Goal: Information Seeking & Learning: Learn about a topic

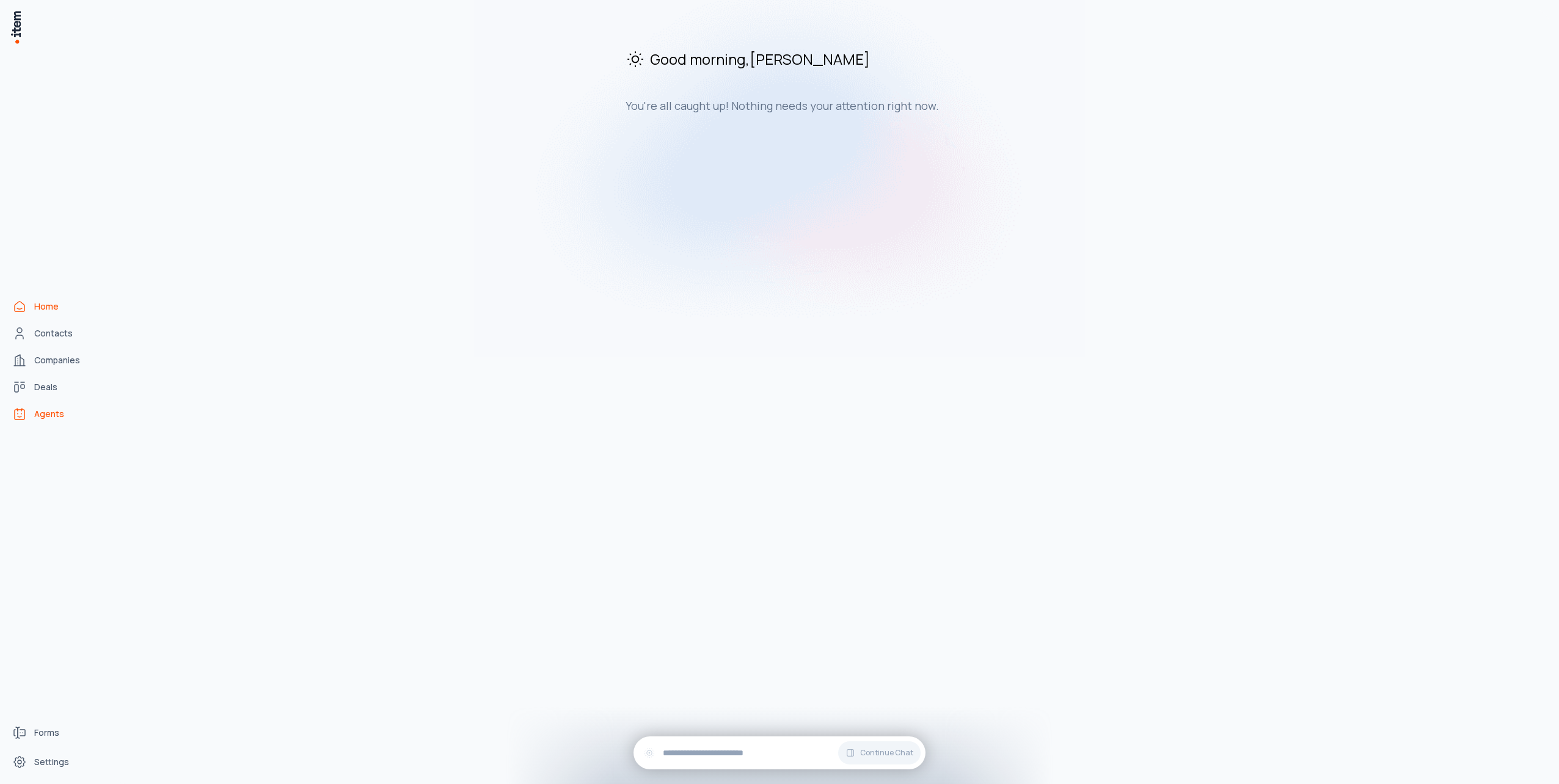
click at [51, 413] on span "Agents" at bounding box center [49, 414] width 30 height 12
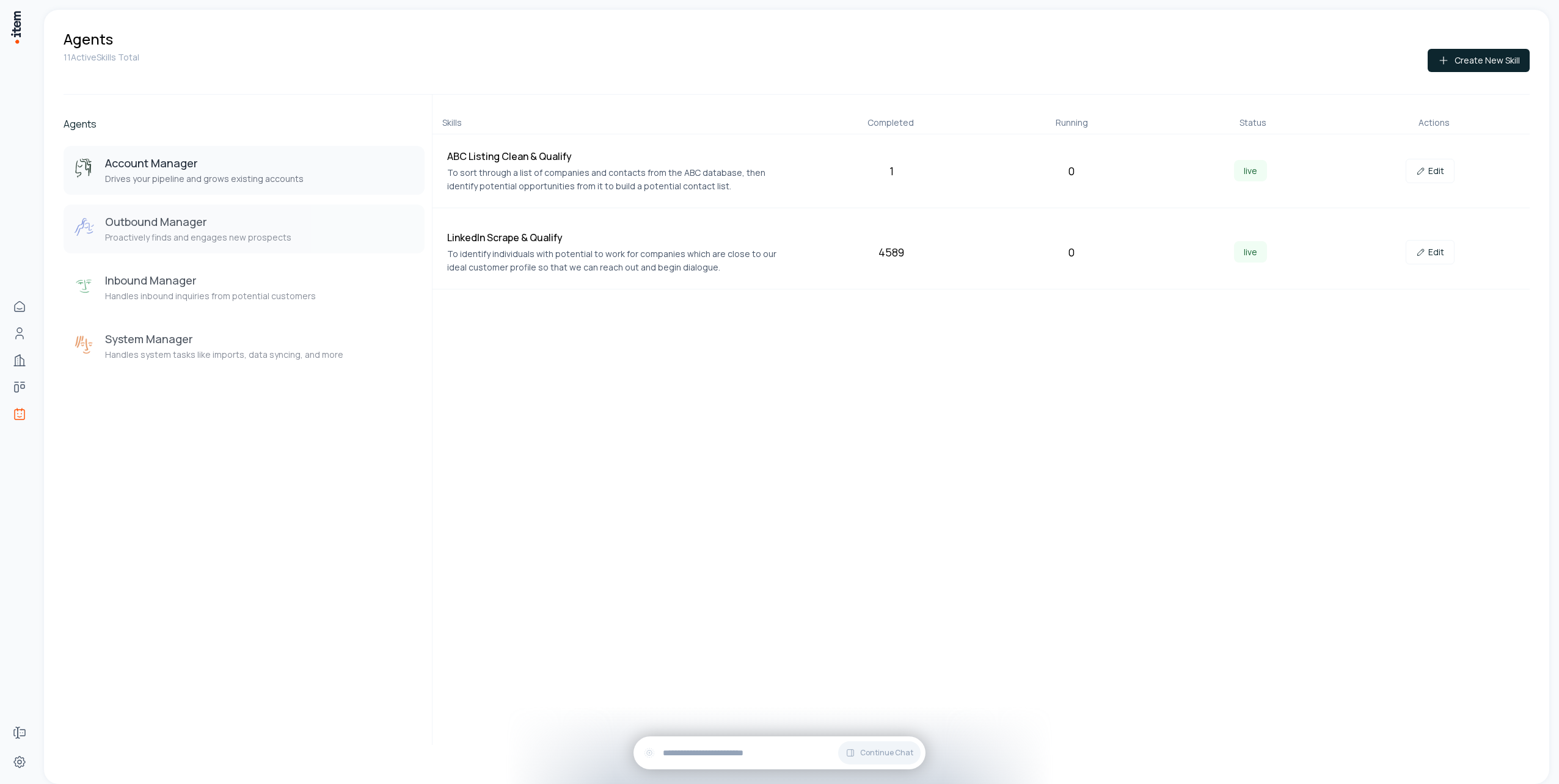
click at [200, 233] on p "Proactively finds and engages new prospects" at bounding box center [198, 237] width 186 height 12
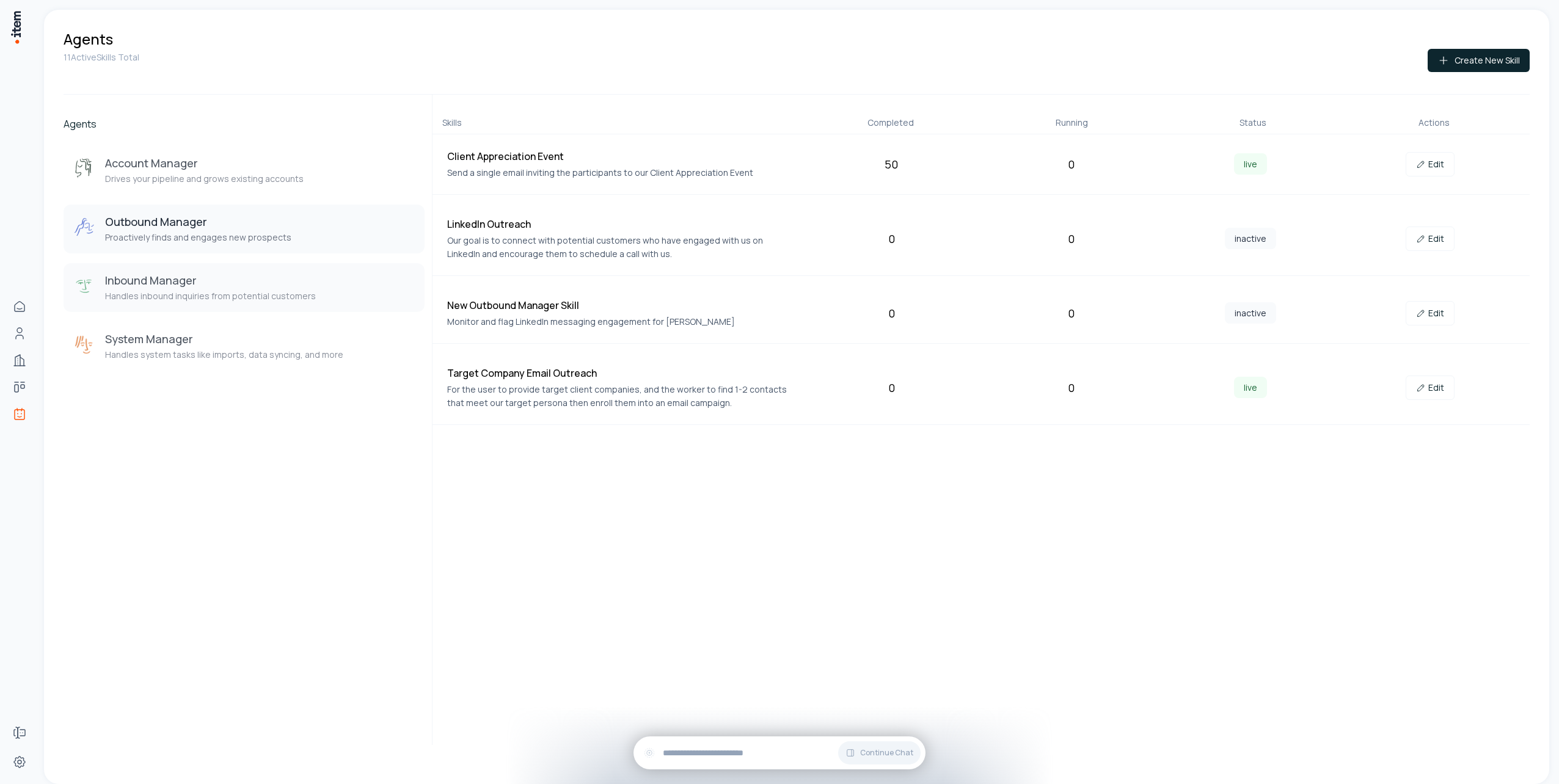
click at [199, 284] on h3 "Inbound Manager" at bounding box center [211, 280] width 211 height 15
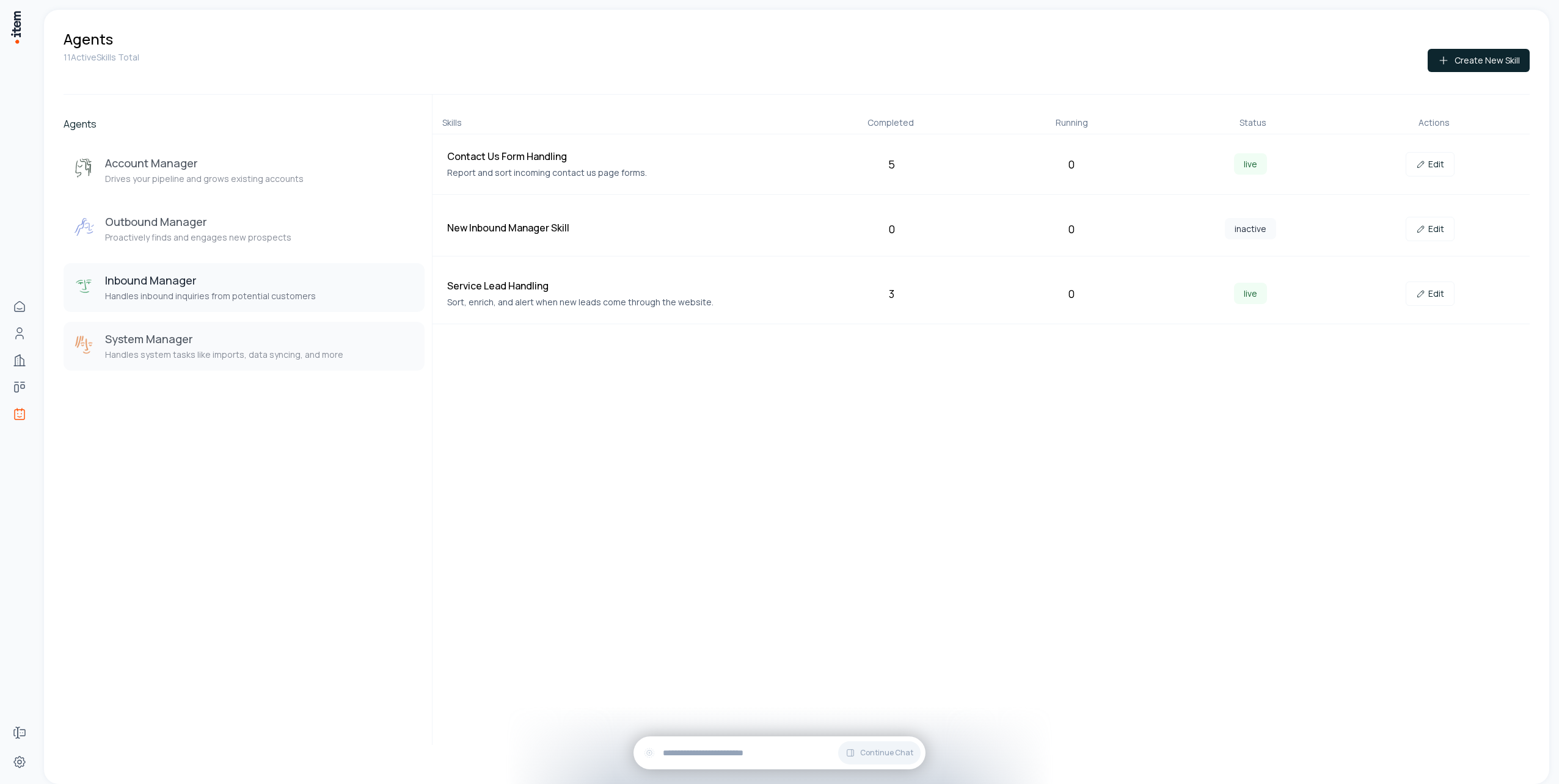
click at [194, 350] on p "Handles system tasks like imports, data syncing, and more" at bounding box center [224, 354] width 238 height 12
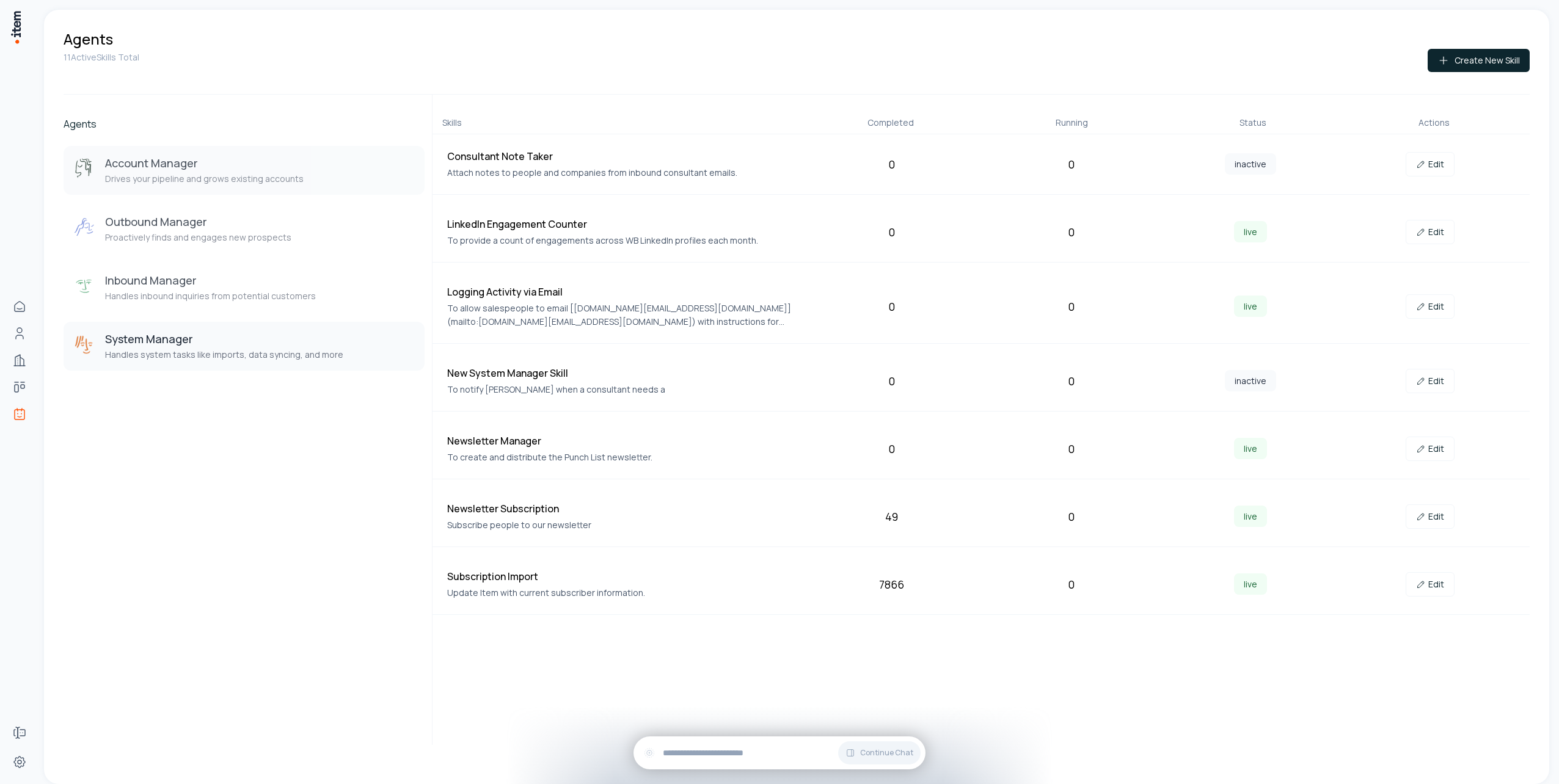
click at [217, 189] on button "Account Manager Drives your pipeline and grows existing accounts" at bounding box center [244, 170] width 361 height 49
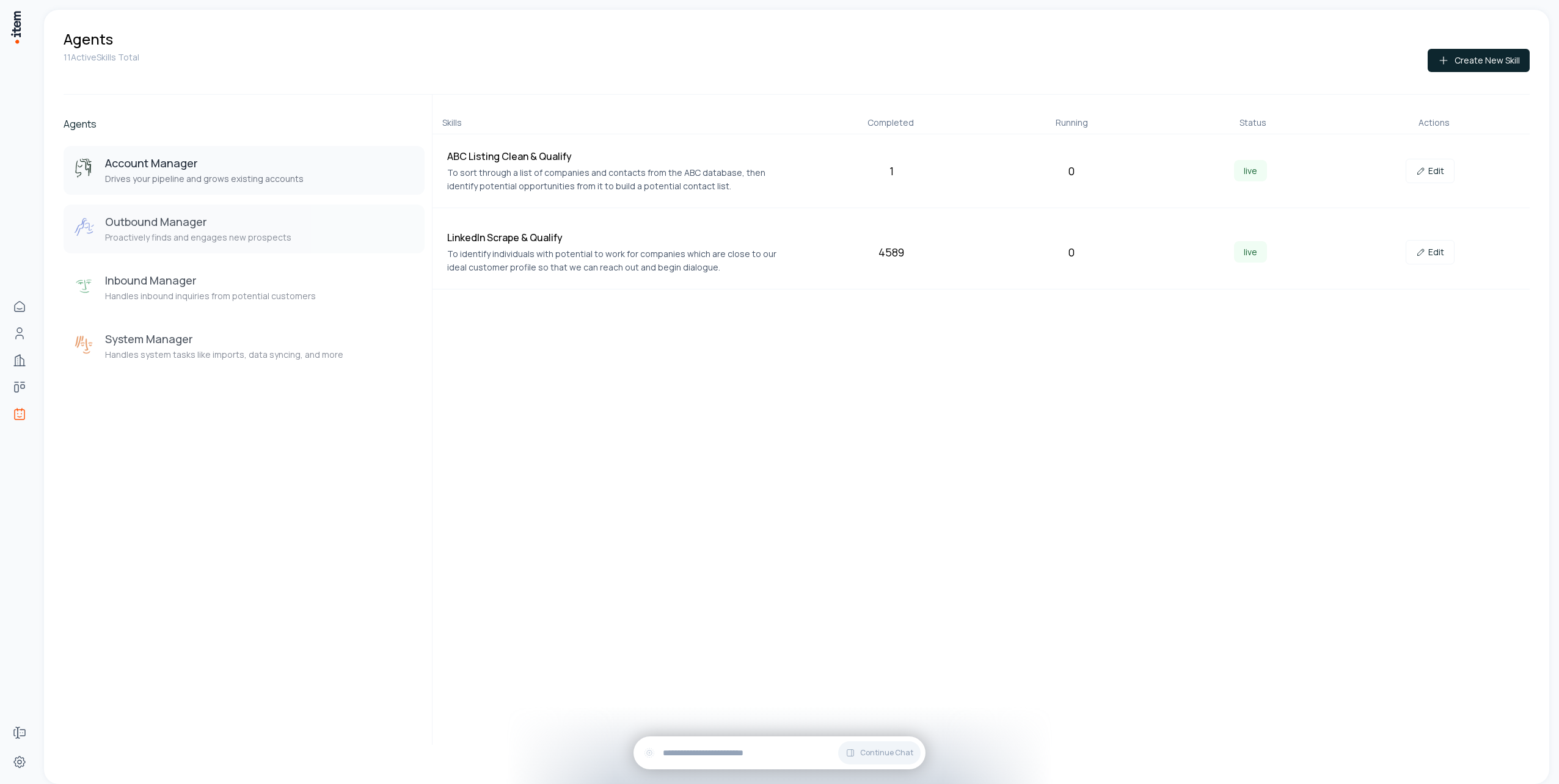
click at [218, 227] on h3 "Outbound Manager" at bounding box center [198, 222] width 186 height 15
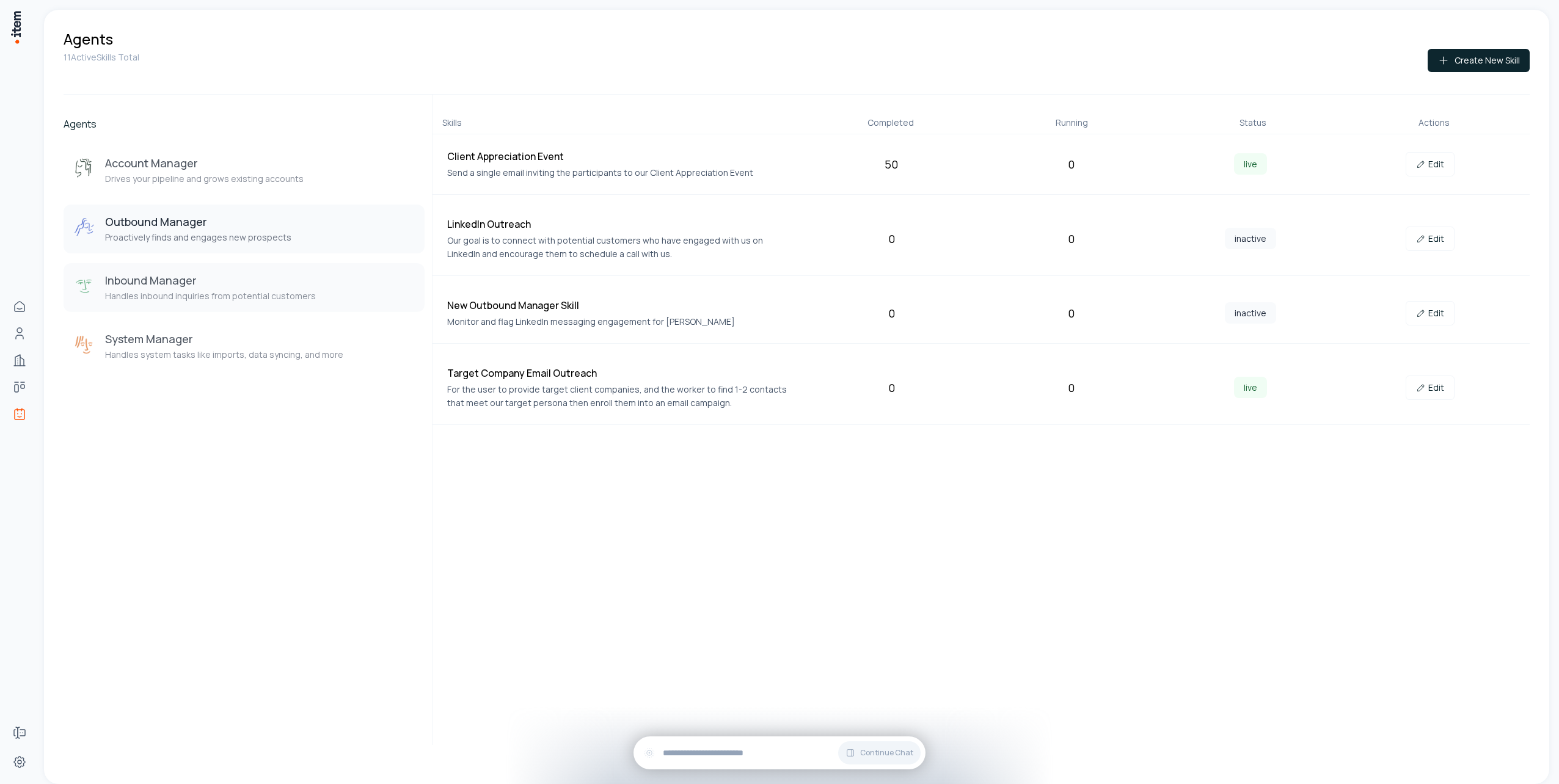
click at [217, 293] on p "Handles inbound inquiries from potential customers" at bounding box center [211, 296] width 211 height 12
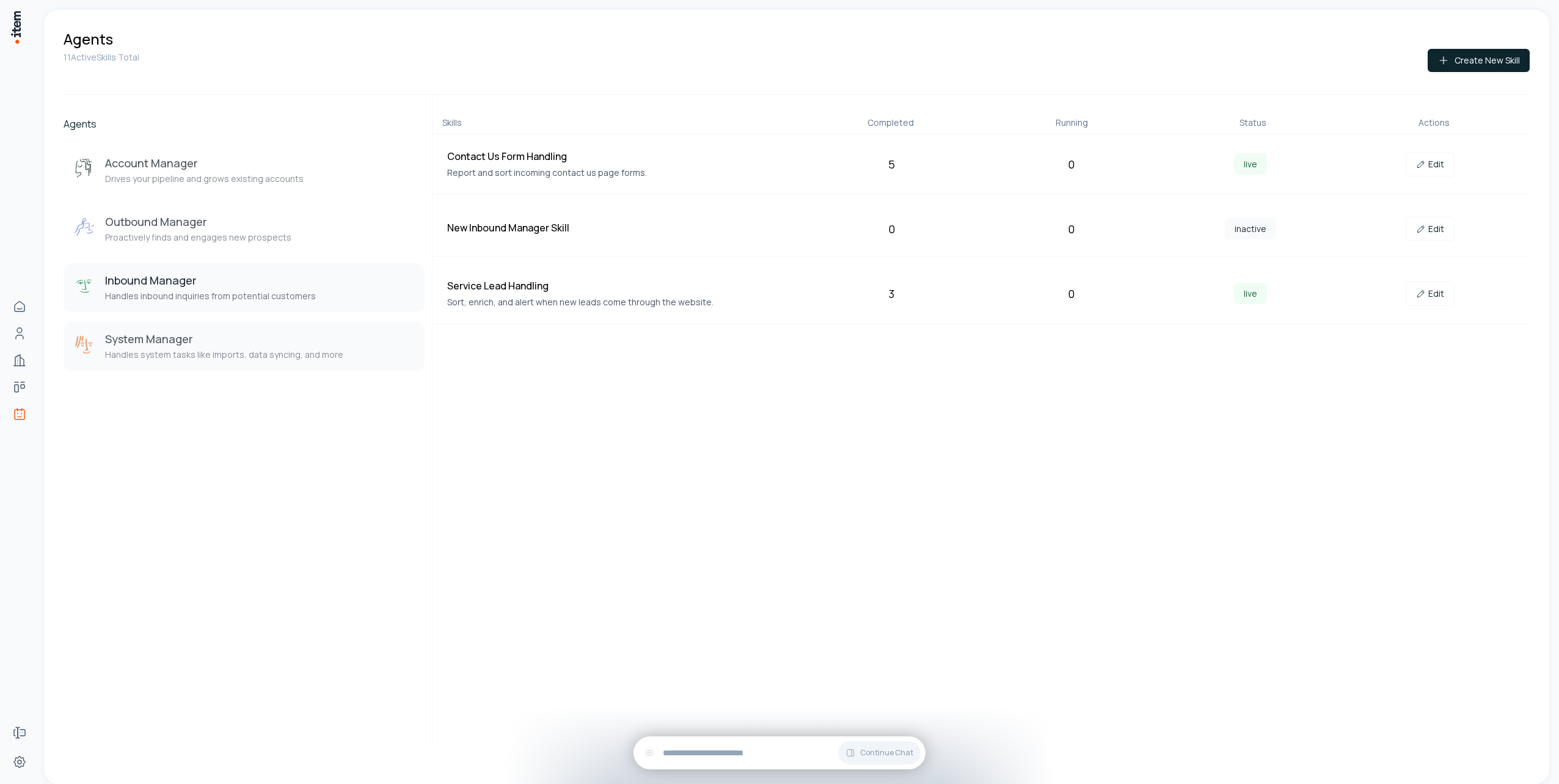
click at [248, 357] on p "Handles system tasks like imports, data syncing, and more" at bounding box center [224, 354] width 238 height 12
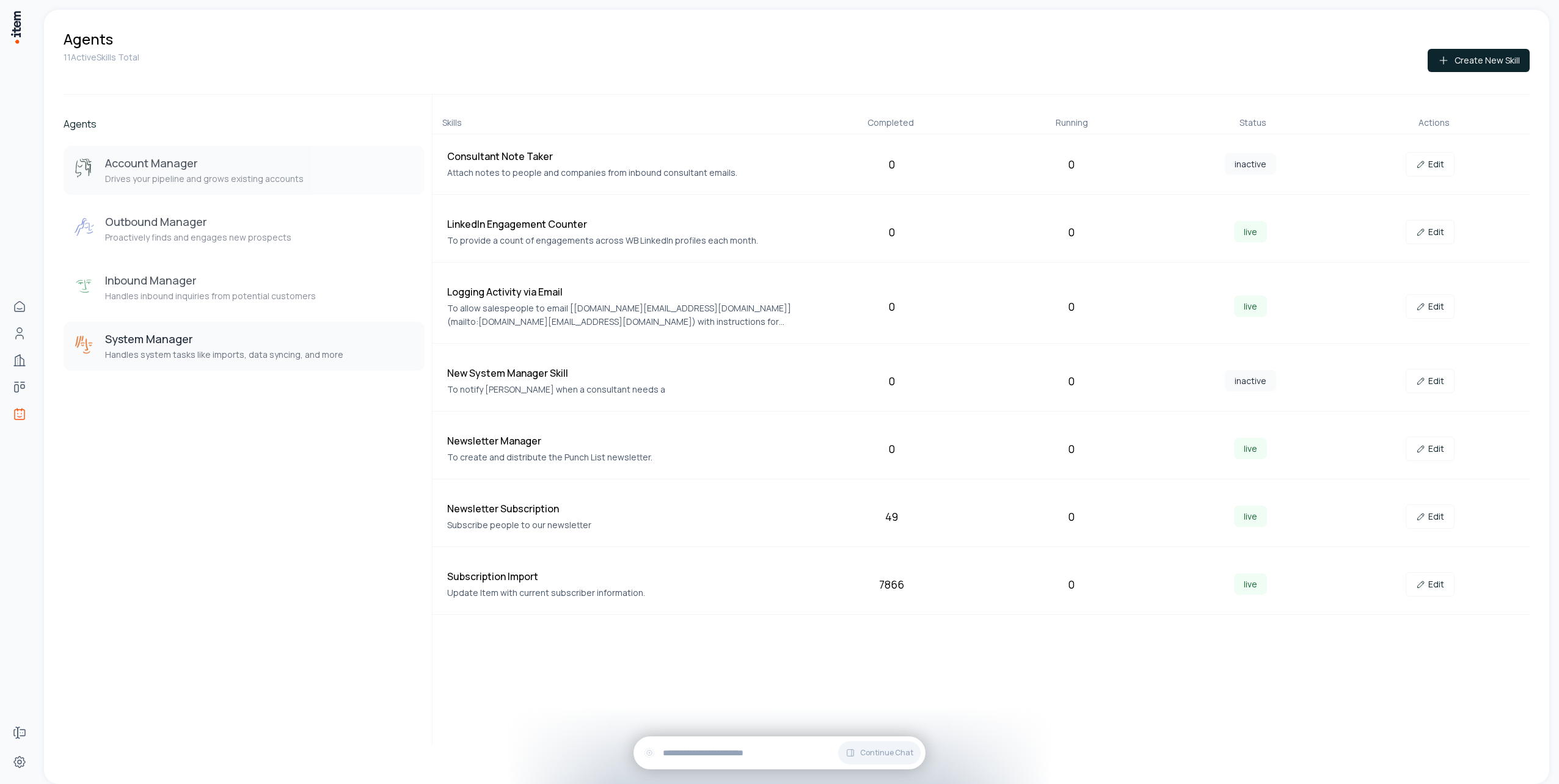
click at [152, 167] on h3 "Account Manager" at bounding box center [204, 163] width 198 height 15
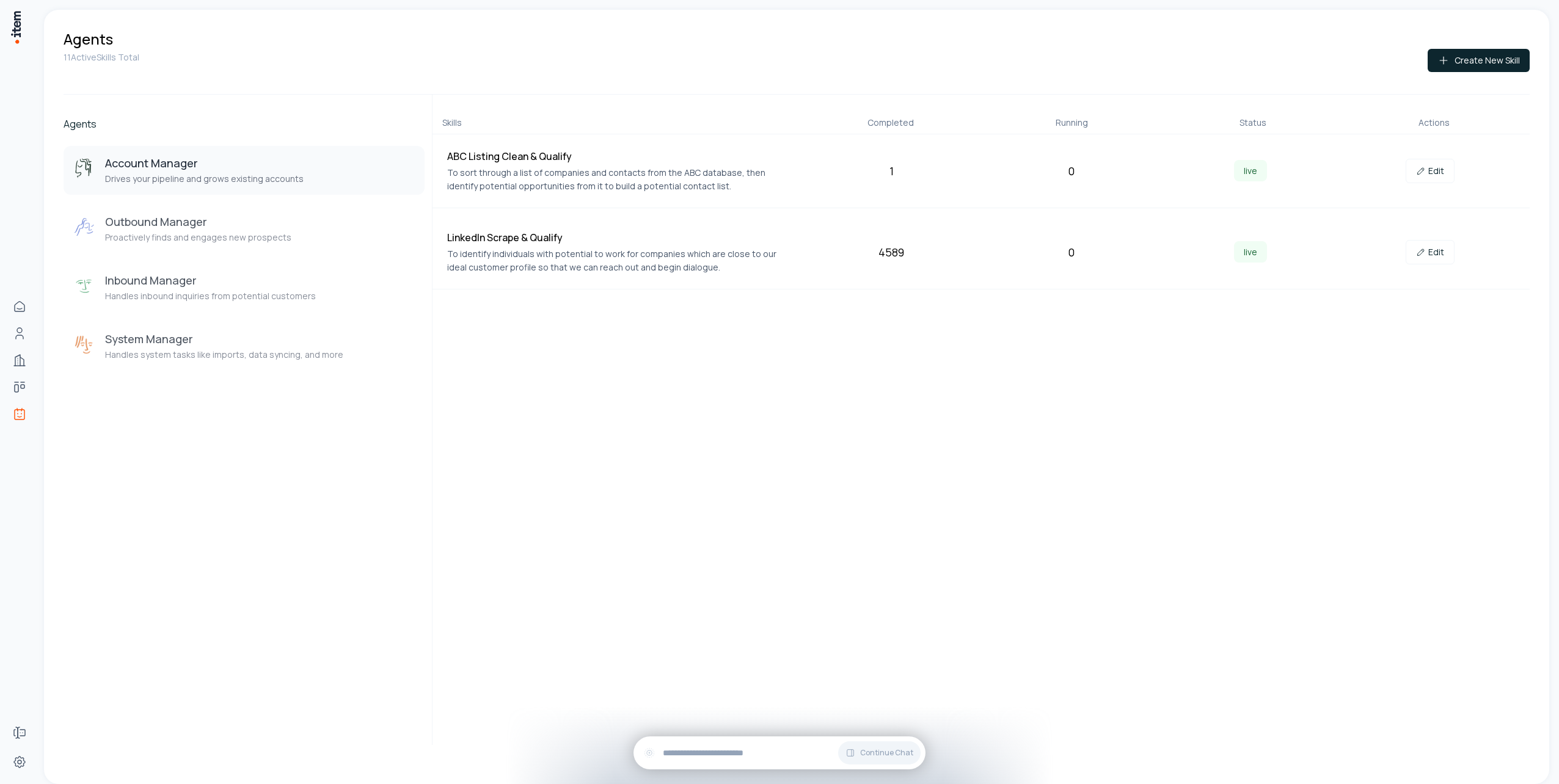
click at [175, 197] on div "Account Manager Drives your pipeline and grows existing accounts Outbound Manag…" at bounding box center [244, 258] width 361 height 225
click at [177, 217] on h3 "Outbound Manager" at bounding box center [198, 222] width 186 height 15
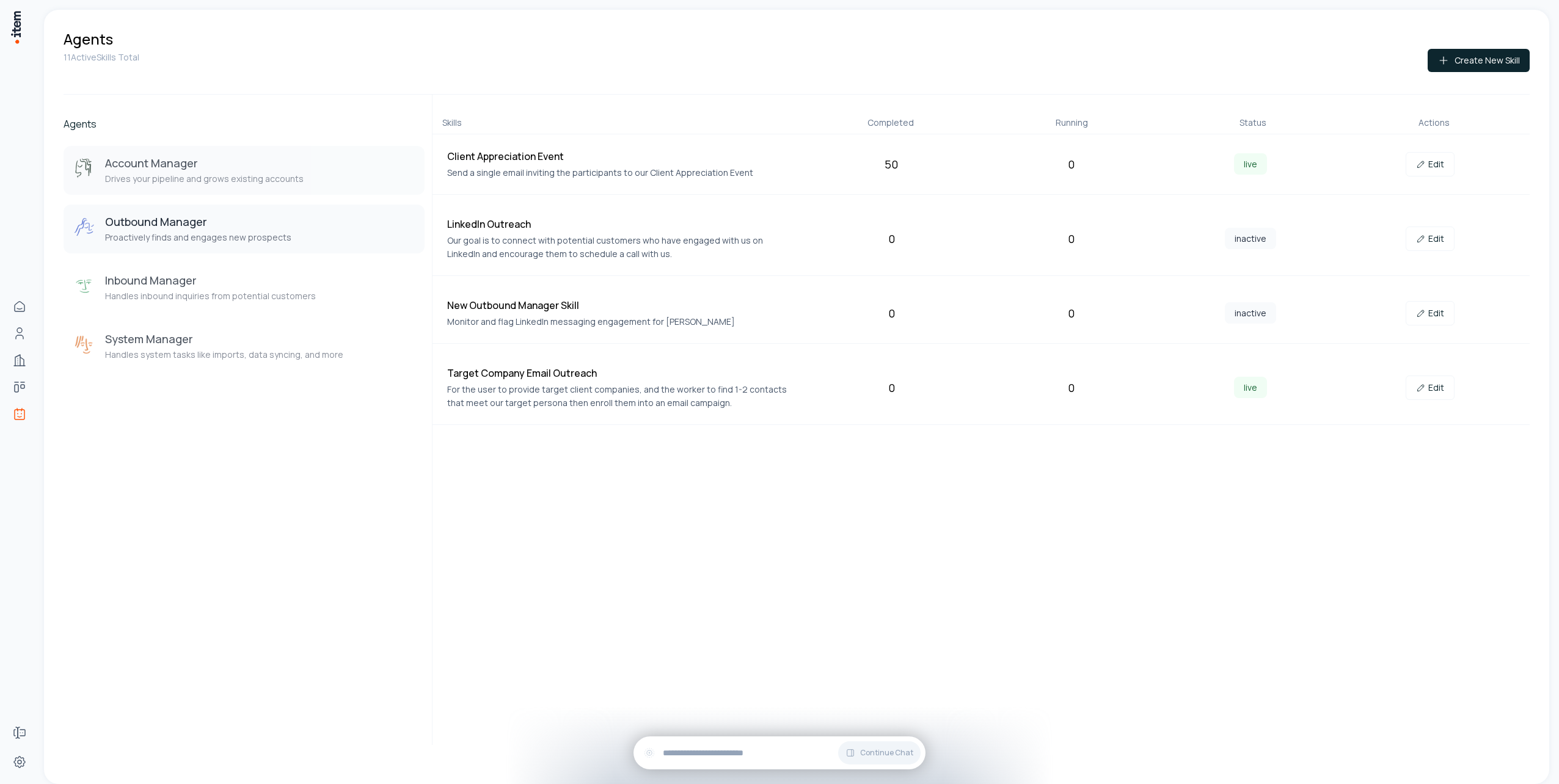
click at [191, 152] on button "Account Manager Drives your pipeline and grows existing accounts" at bounding box center [244, 170] width 361 height 49
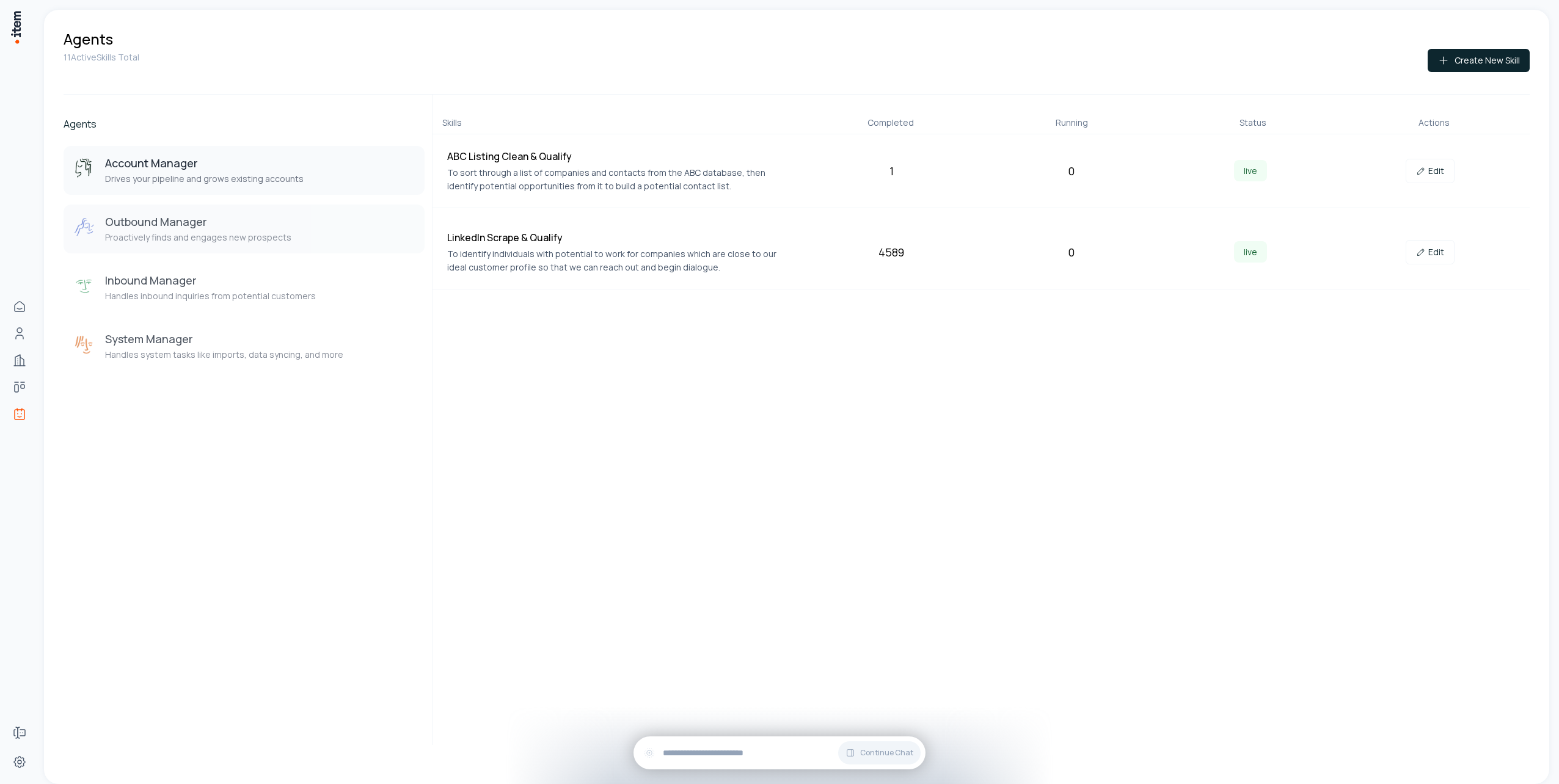
click at [215, 223] on h3 "Outbound Manager" at bounding box center [198, 222] width 186 height 15
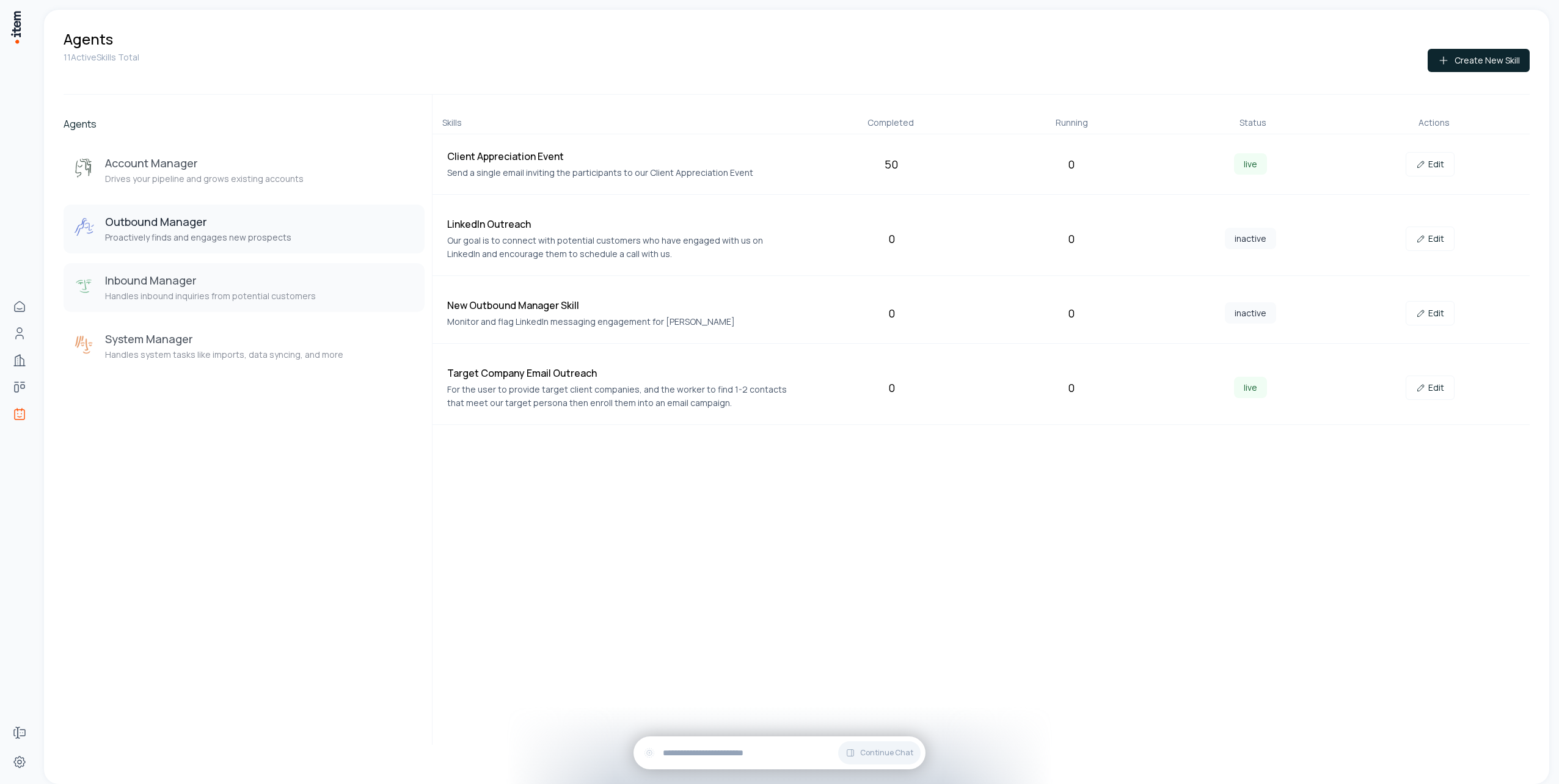
click at [215, 287] on h3 "Inbound Manager" at bounding box center [211, 280] width 211 height 15
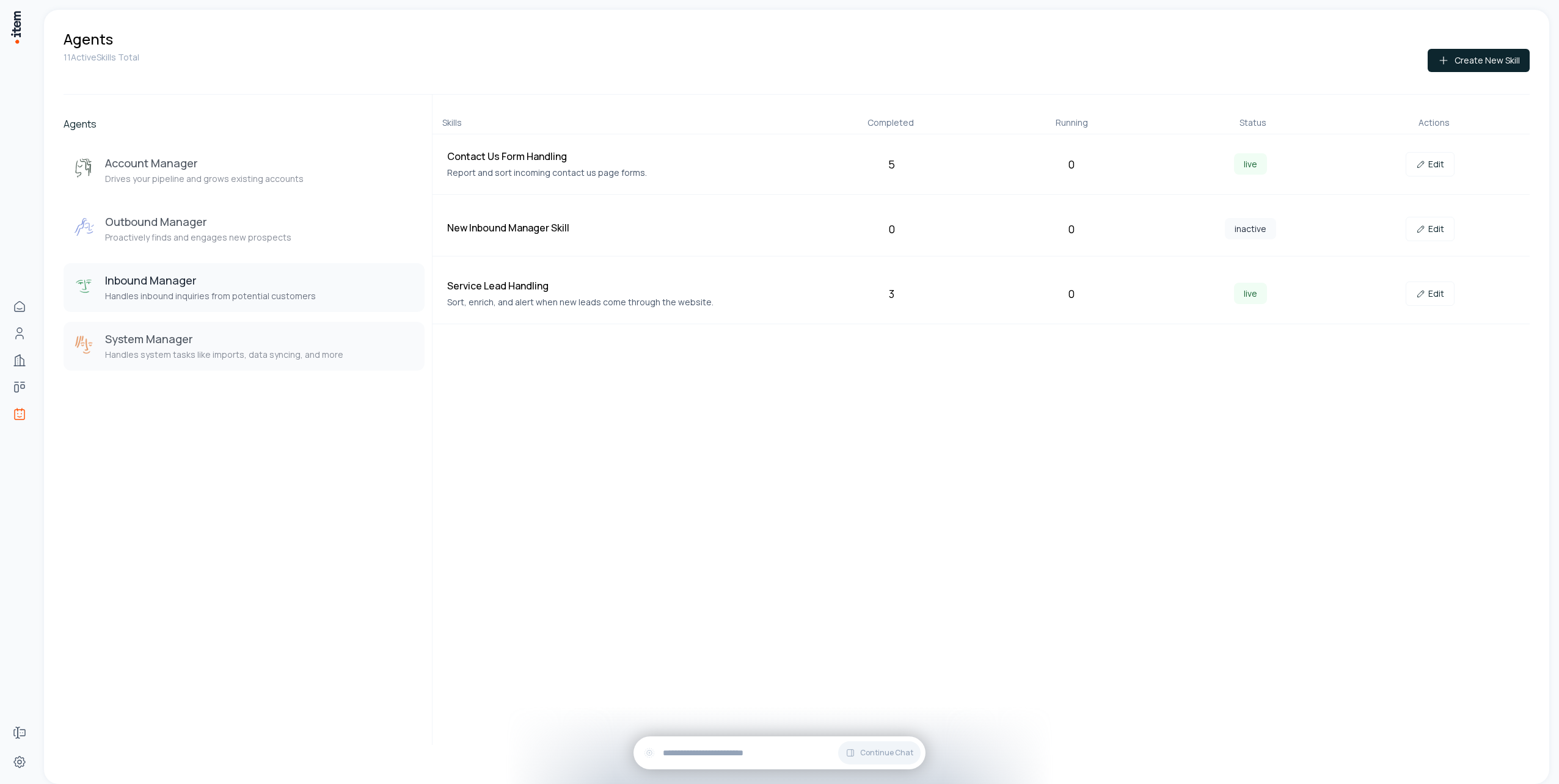
click at [210, 363] on button "System Manager Handles system tasks like imports, data syncing, and more" at bounding box center [244, 346] width 361 height 49
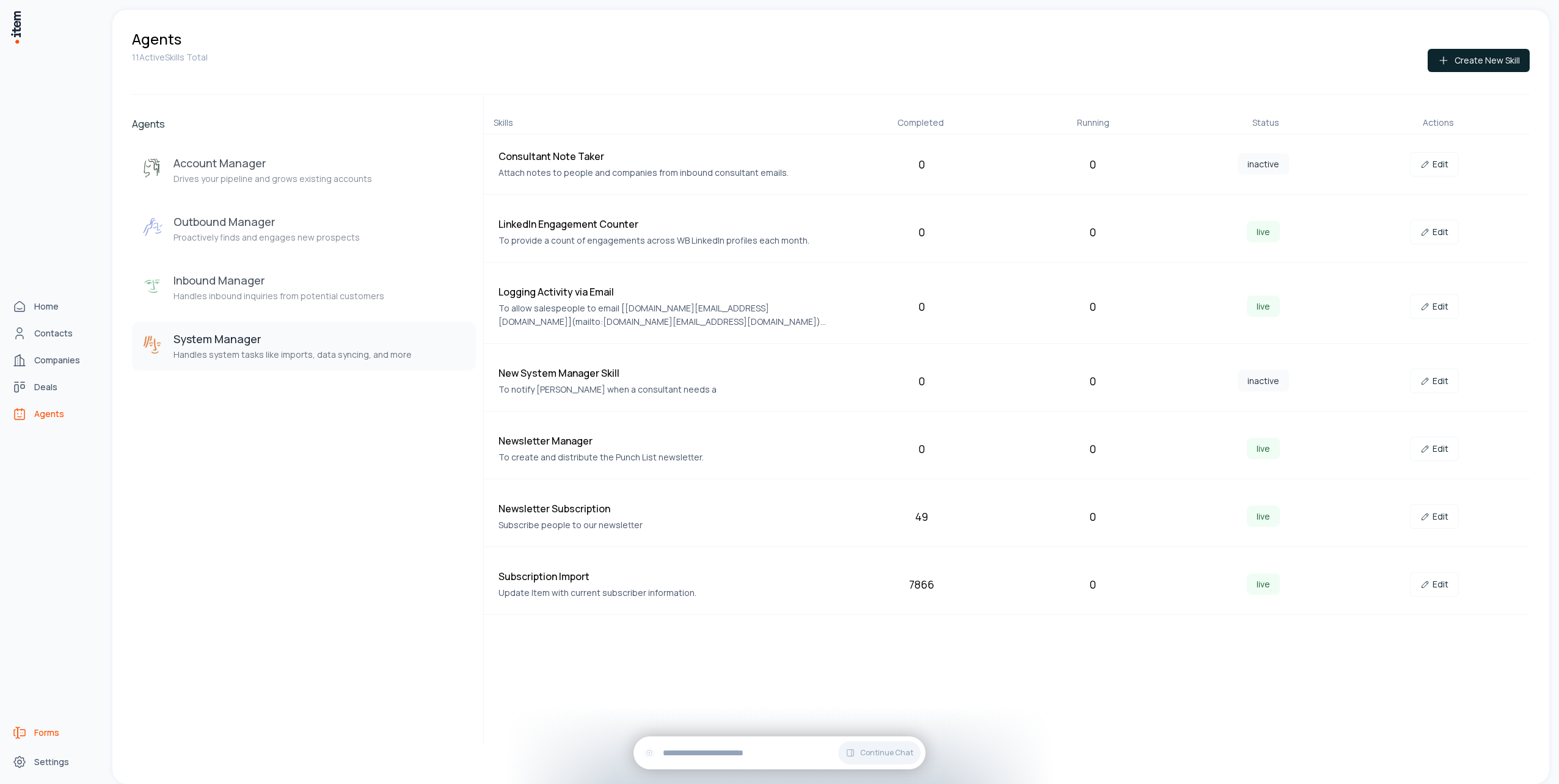
click at [50, 740] on link "Forms" at bounding box center [54, 733] width 93 height 24
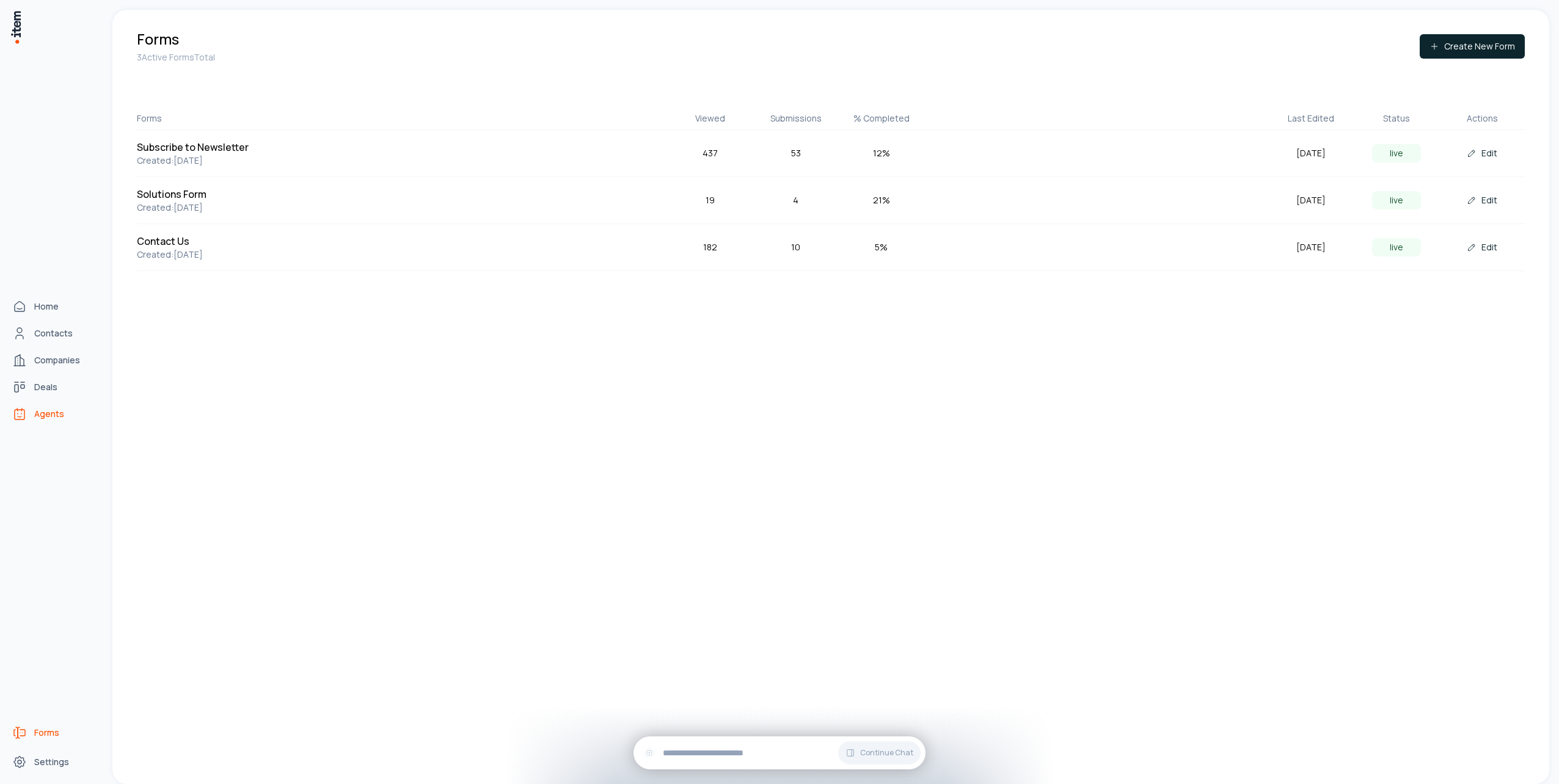
click at [41, 411] on span "Agents" at bounding box center [49, 414] width 30 height 12
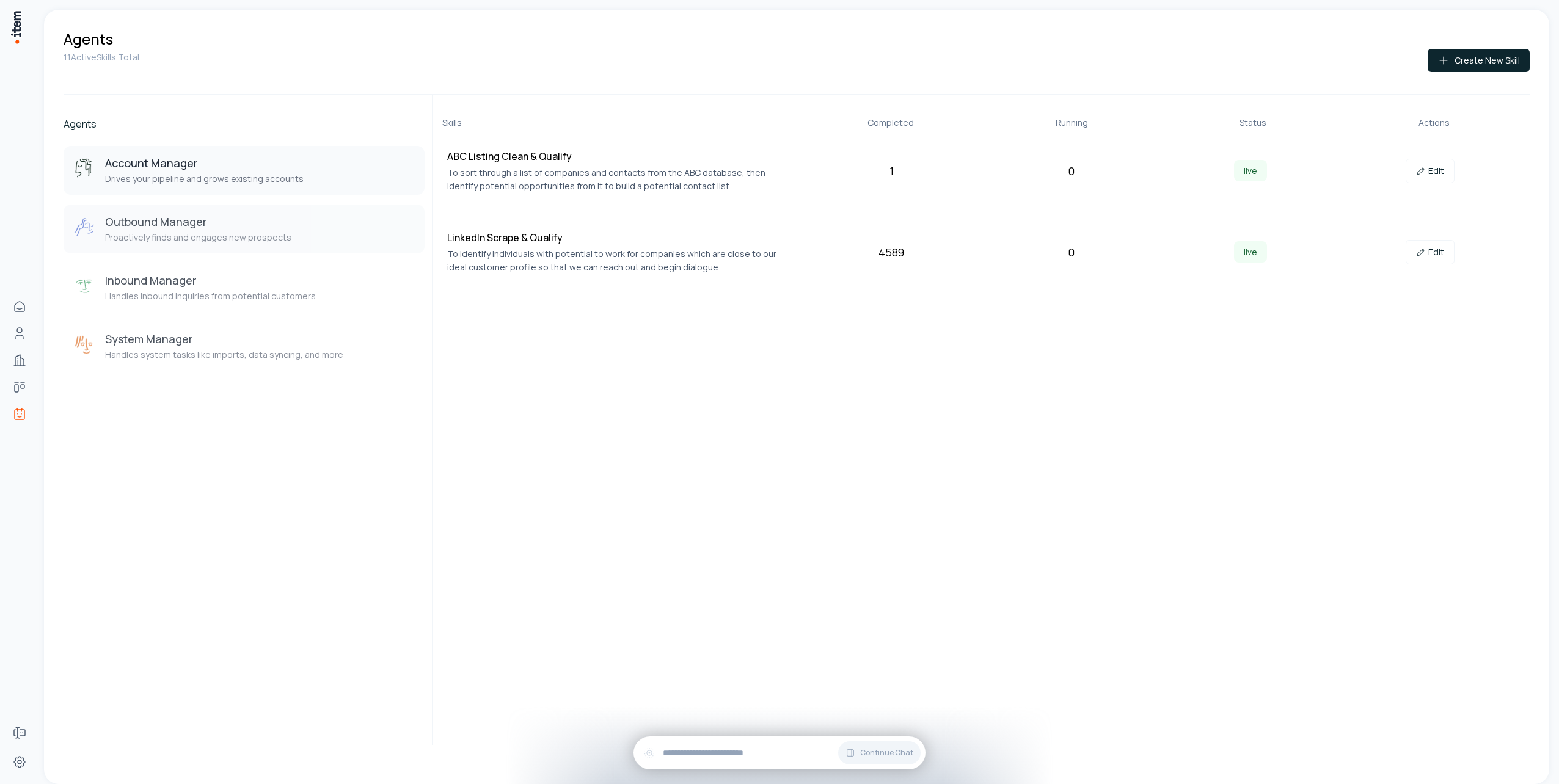
click at [227, 243] on p "Proactively finds and engages new prospects" at bounding box center [198, 237] width 186 height 12
